Goal: Task Accomplishment & Management: Manage account settings

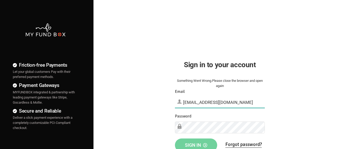
type input "[EMAIL_ADDRESS][DOMAIN_NAME]"
click at [196, 143] on span "Sign in" at bounding box center [196, 144] width 22 height 5
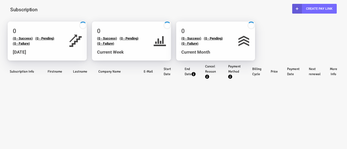
select select "100"
